Goal: Communication & Community: Answer question/provide support

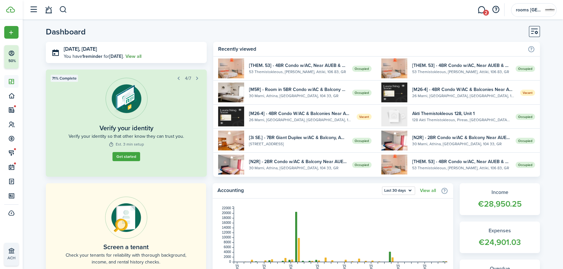
click at [141, 56] on link "View all" at bounding box center [134, 56] width 16 height 7
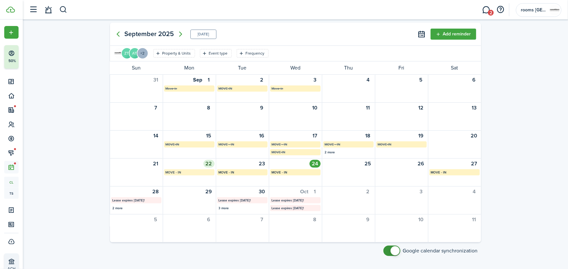
click at [206, 171] on mbsc-calendar-label "MOVE - IN" at bounding box center [189, 172] width 50 height 6
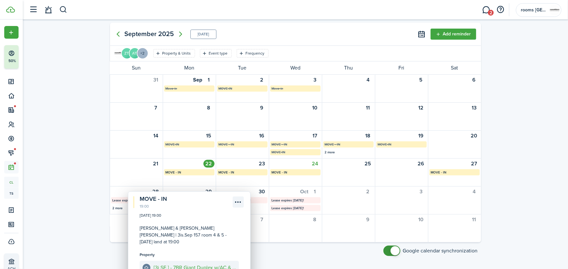
click at [238, 200] on menu-btn-icon "Open menu" at bounding box center [238, 202] width 11 height 11
click at [217, 226] on button "Resolve" at bounding box center [215, 227] width 57 height 11
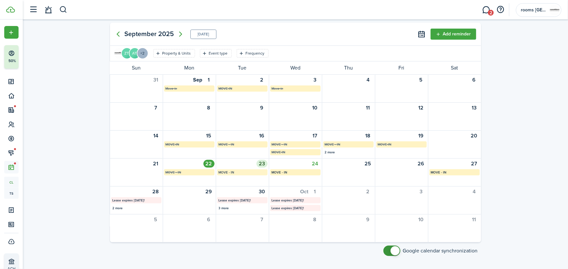
click at [242, 173] on mbsc-calendar-label "MOVE - IN" at bounding box center [242, 172] width 50 height 6
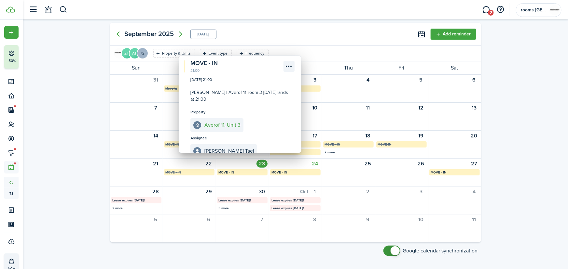
click at [290, 65] on menu-btn-icon "Open menu" at bounding box center [288, 66] width 11 height 11
click at [274, 90] on button "Resolve" at bounding box center [265, 91] width 57 height 11
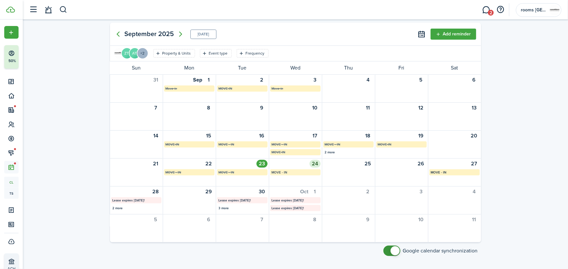
click at [291, 172] on mbsc-calendar-label "MOVE - IN" at bounding box center [295, 172] width 50 height 6
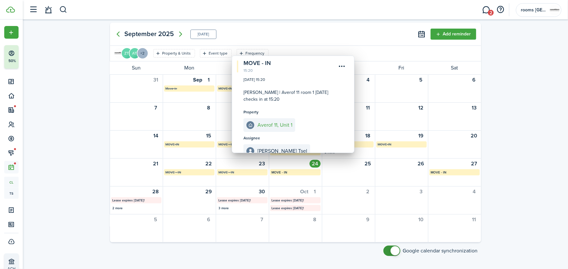
click at [519, 57] on div "[DATE] [DATE] Add reminder ZT AT +2 Property & Units Event type Frequency Save …" at bounding box center [295, 145] width 545 height 250
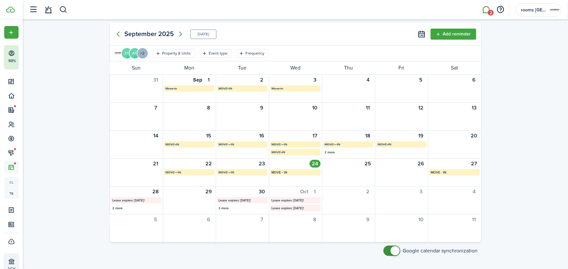
click at [486, 10] on link "2" at bounding box center [486, 10] width 12 height 17
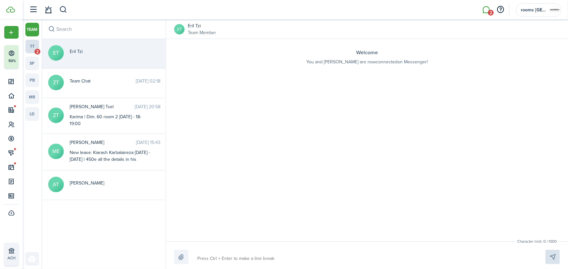
click at [32, 48] on link "tt 2" at bounding box center [32, 47] width 14 height 14
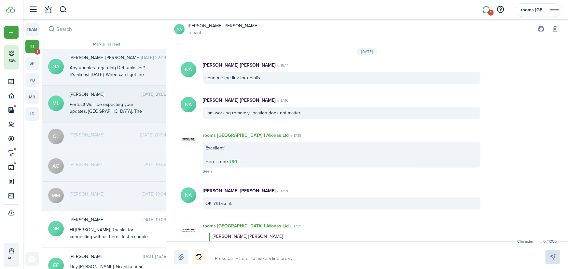
scroll to position [960, 0]
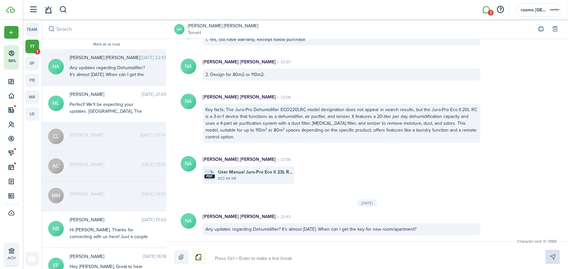
click at [81, 29] on input "search" at bounding box center [106, 29] width 129 height 19
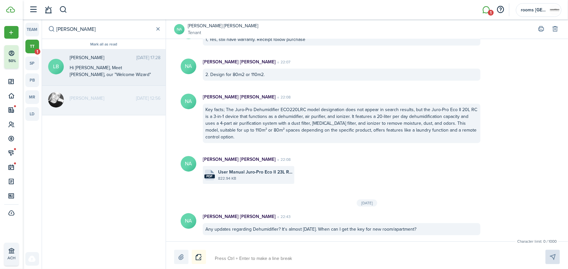
type input "[PERSON_NAME]"
click at [107, 69] on div "Hi [PERSON_NAME], Meet [PERSON_NAME], our "Welcome Wizard" :) She’ll assist you…" at bounding box center [110, 112] width 81 height 96
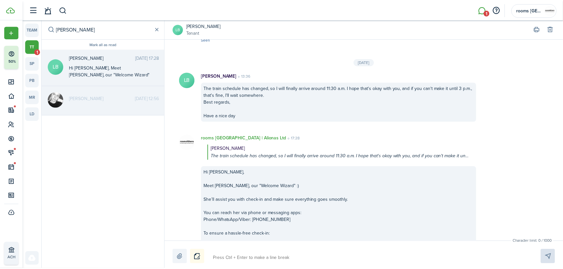
scroll to position [1082, 0]
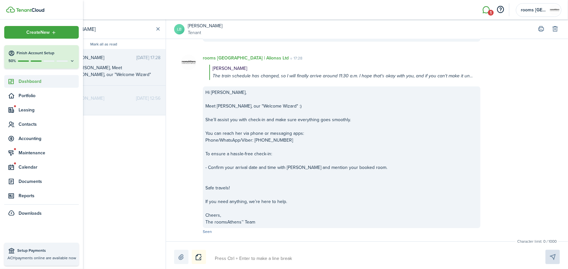
click at [19, 81] on span "Dashboard" at bounding box center [49, 81] width 60 height 7
